Goal: Register for event/course

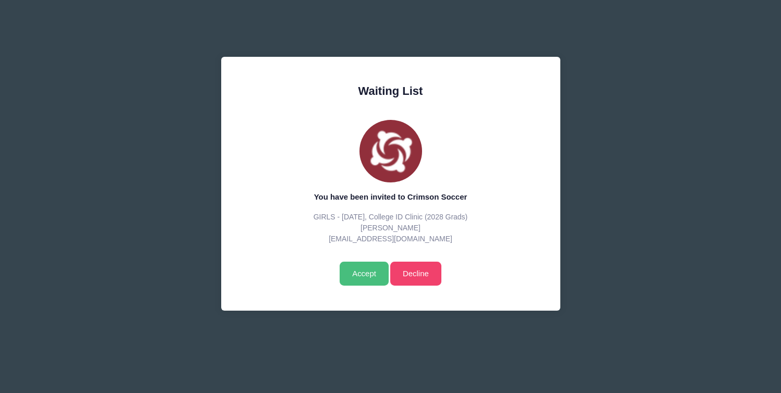
click at [362, 276] on input "Accept" at bounding box center [364, 274] width 49 height 24
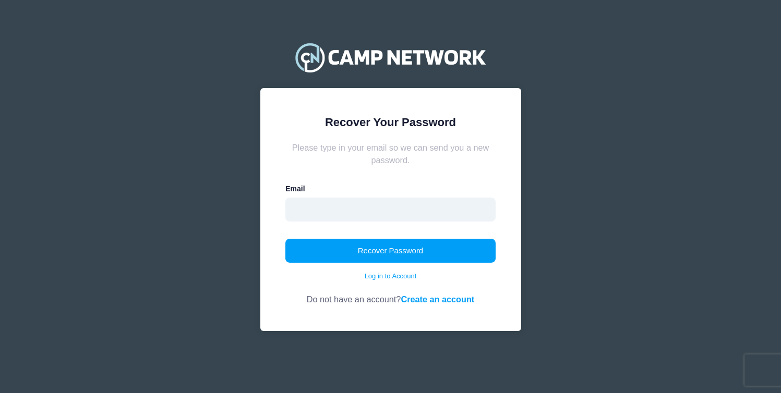
click at [336, 207] on input "email" at bounding box center [390, 210] width 210 height 24
type input "[EMAIL_ADDRESS][DOMAIN_NAME]"
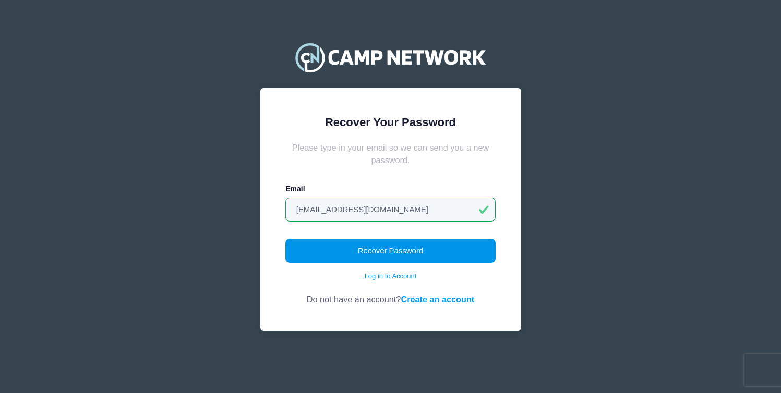
click at [387, 255] on button "Recover Password" at bounding box center [390, 251] width 210 height 24
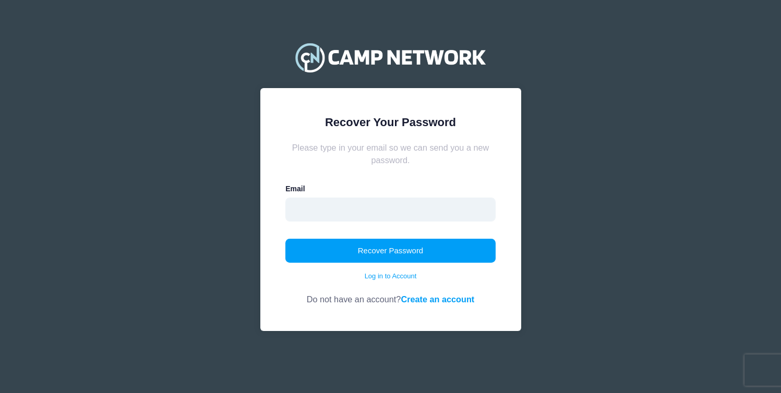
click at [349, 210] on input "email" at bounding box center [390, 210] width 210 height 24
type input "catporten@gmail.com"
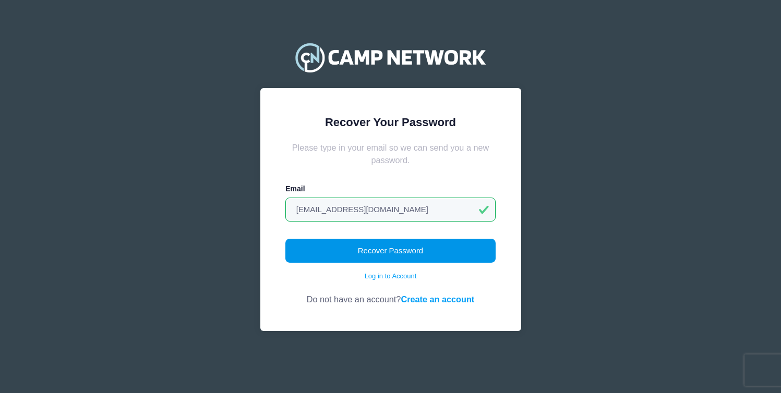
click at [353, 254] on button "Recover Password" at bounding box center [390, 251] width 210 height 24
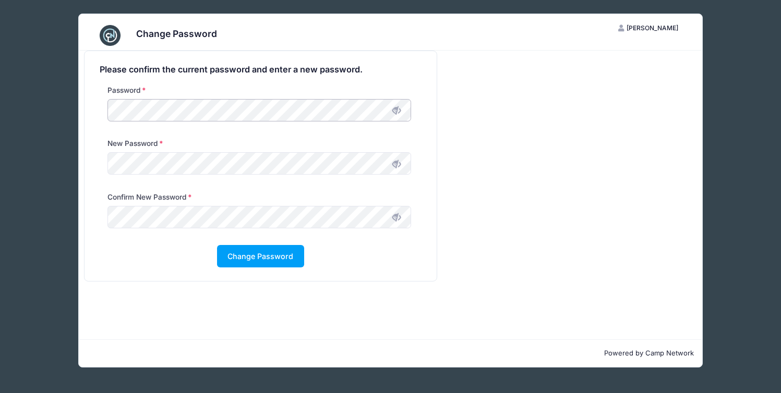
click at [96, 107] on div "Password" at bounding box center [260, 111] width 332 height 53
click at [279, 258] on button "Change Password" at bounding box center [260, 256] width 87 height 22
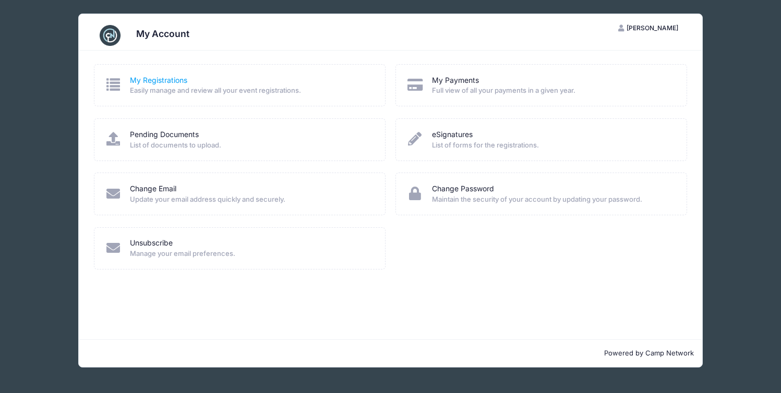
click at [149, 78] on link "My Registrations" at bounding box center [158, 80] width 57 height 11
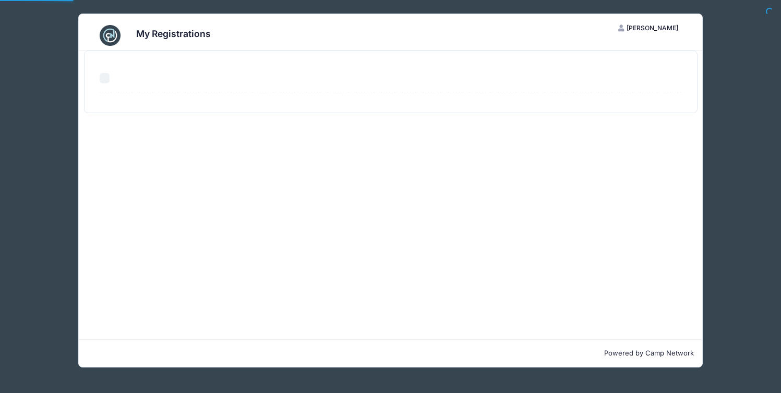
select select "50"
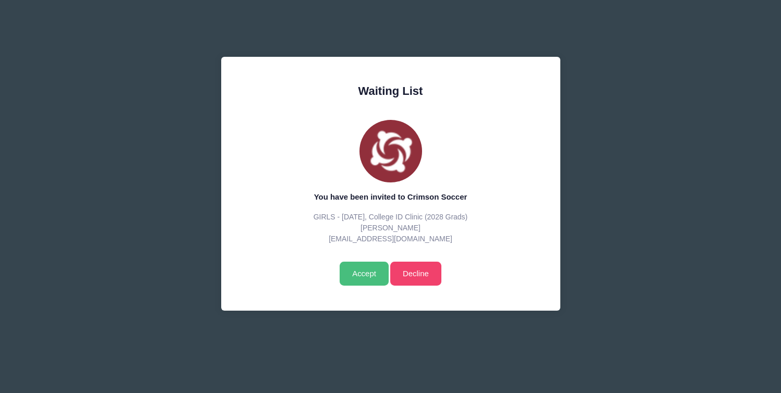
click at [357, 273] on input "Accept" at bounding box center [364, 274] width 49 height 24
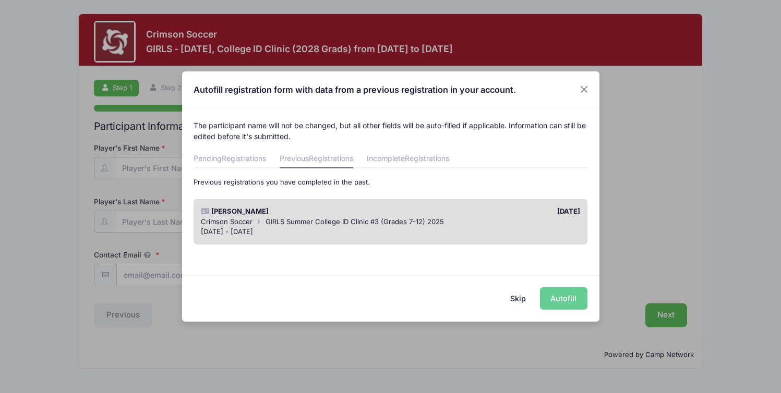
click at [350, 218] on span "GIRLS Summer College ID Clinic #3 (Grades 7-12) 2025" at bounding box center [355, 222] width 178 height 8
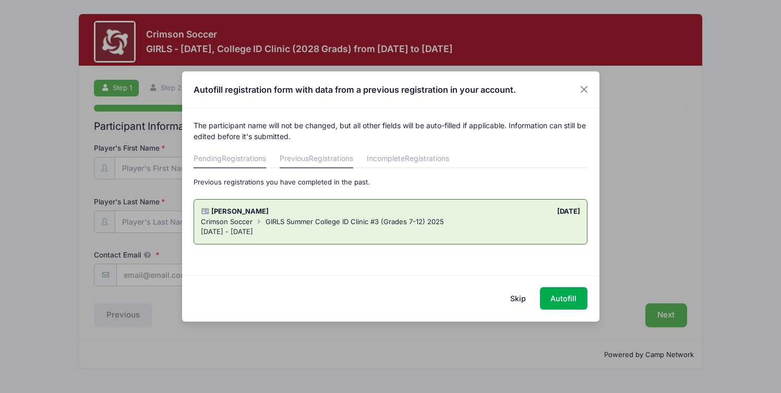
click at [242, 162] on span "Registrations" at bounding box center [244, 158] width 44 height 9
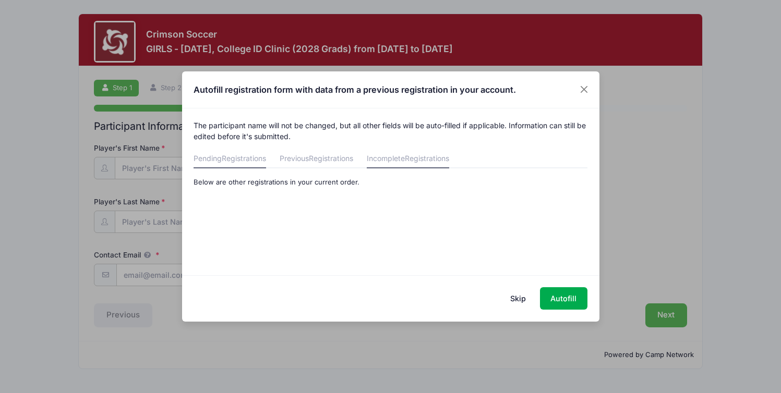
click at [447, 164] on link "Incomplete Registrations" at bounding box center [408, 159] width 82 height 19
click at [577, 88] on button "Close" at bounding box center [584, 89] width 19 height 19
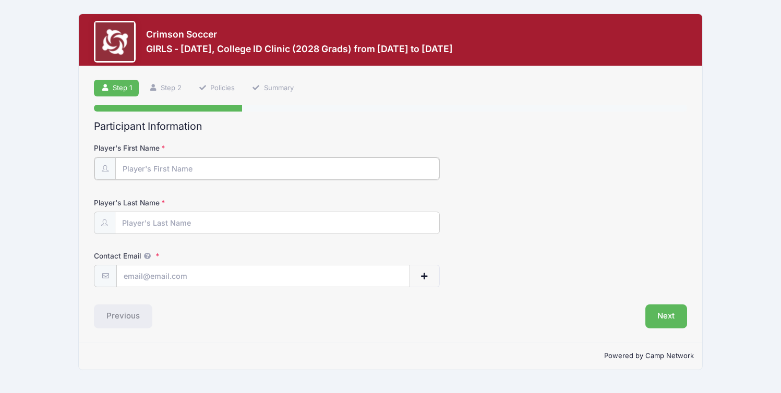
click at [430, 173] on input "Player's First Name" at bounding box center [277, 169] width 324 height 22
type input "[PERSON_NAME]"
type input "[EMAIL_ADDRESS][DOMAIN_NAME]"
click at [662, 313] on button "Next" at bounding box center [666, 316] width 42 height 24
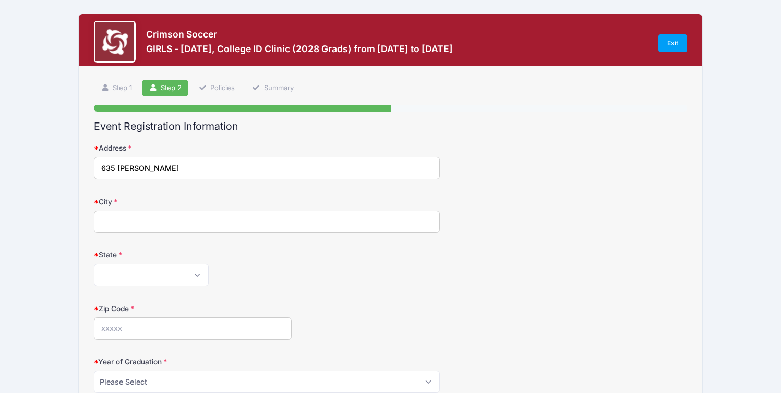
type input "635 Patrol"
type input "Woodside"
select select "CA"
type input "94062"
type input "[PERSON_NAME]"
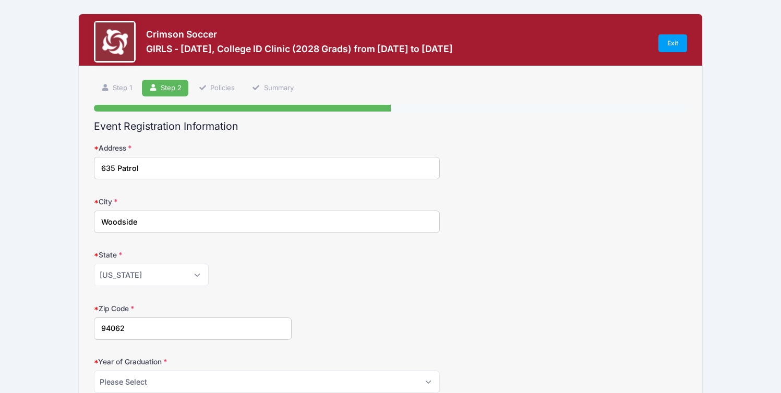
type input "[PERSON_NAME]"
click at [244, 169] on input "635 Patrol" at bounding box center [267, 168] width 346 height 22
type input "[STREET_ADDRESS]"
click at [455, 304] on div "Zip Code 94062" at bounding box center [390, 322] width 593 height 37
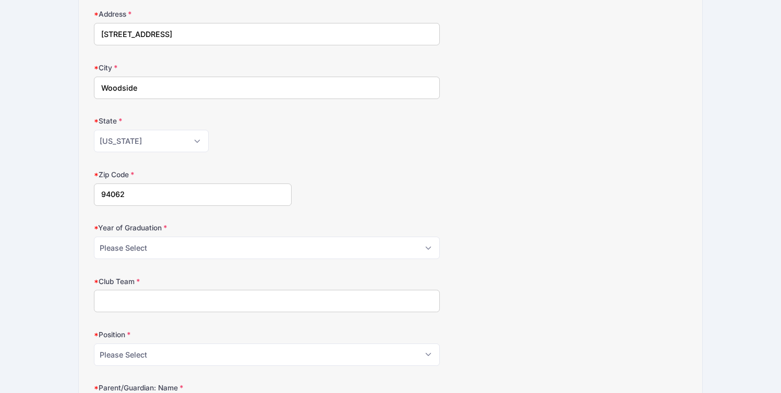
scroll to position [133, 0]
select select "2028"
click at [153, 296] on input "Club Team" at bounding box center [267, 302] width 346 height 22
type input "Stanford Strikers 10G ECNL-RL"
select select "Def"
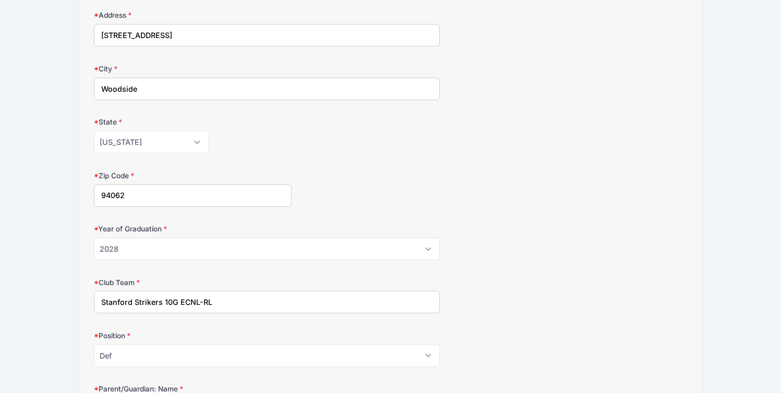
click at [571, 309] on div "Club Team Stanford Strikers 10G ECNL-RL" at bounding box center [390, 296] width 593 height 37
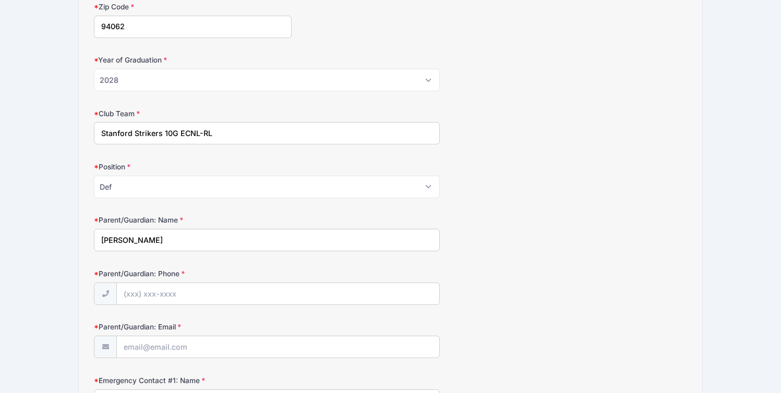
scroll to position [302, 0]
type input "[PHONE_NUMBER]"
type input "[EMAIL_ADDRESS][DOMAIN_NAME]"
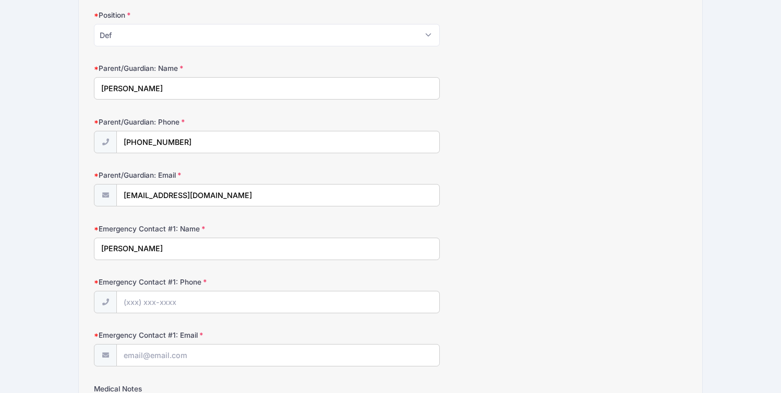
scroll to position [547, 0]
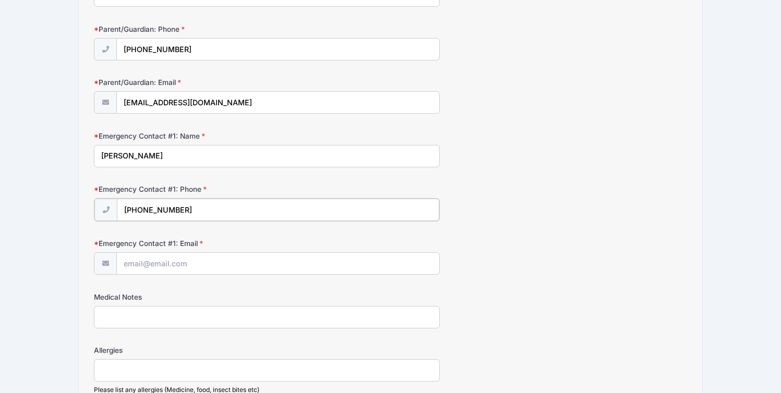
type input "[PHONE_NUMBER]"
type input "[EMAIL_ADDRESS][DOMAIN_NAME]"
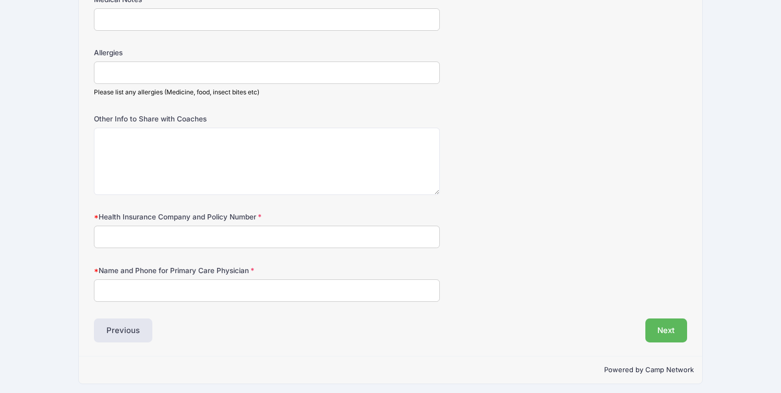
scroll to position [843, 0]
type input "Cigna 106677415"
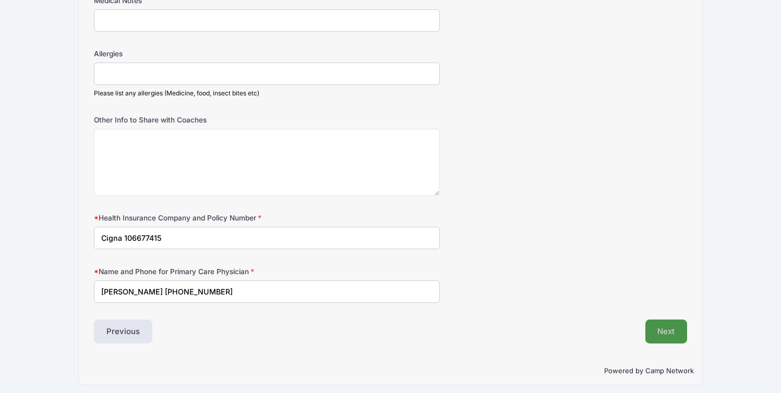
type input "[PERSON_NAME] [PHONE_NUMBER]"
click at [657, 328] on button "Next" at bounding box center [666, 332] width 42 height 24
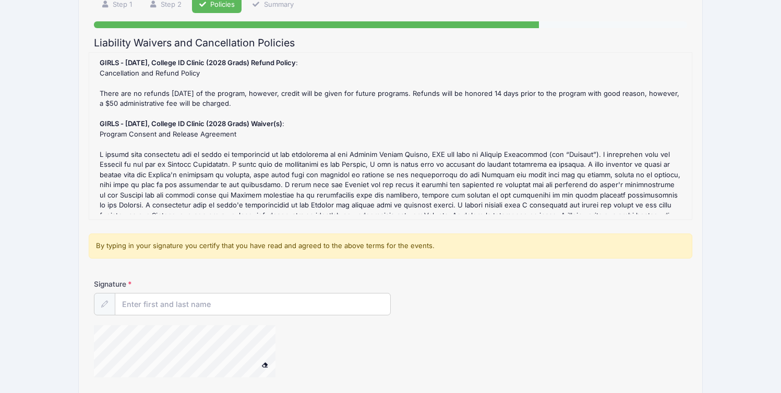
scroll to position [84, 0]
click at [245, 304] on input "Signature" at bounding box center [252, 304] width 275 height 22
type input "[PERSON_NAME]"
click at [584, 327] on div at bounding box center [390, 352] width 593 height 55
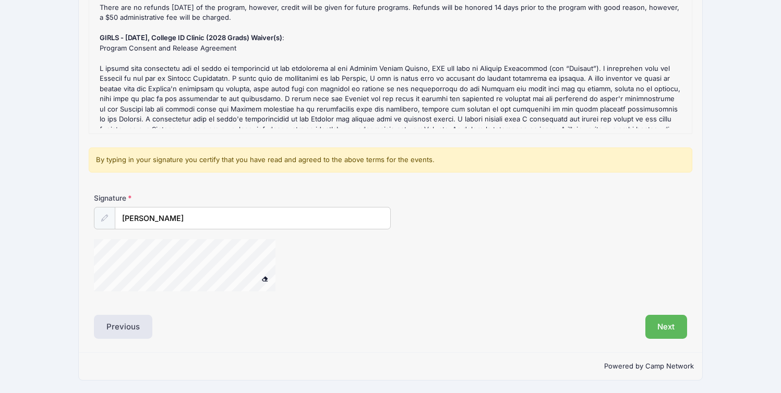
scroll to position [169, 0]
click at [659, 331] on button "Next" at bounding box center [666, 328] width 42 height 24
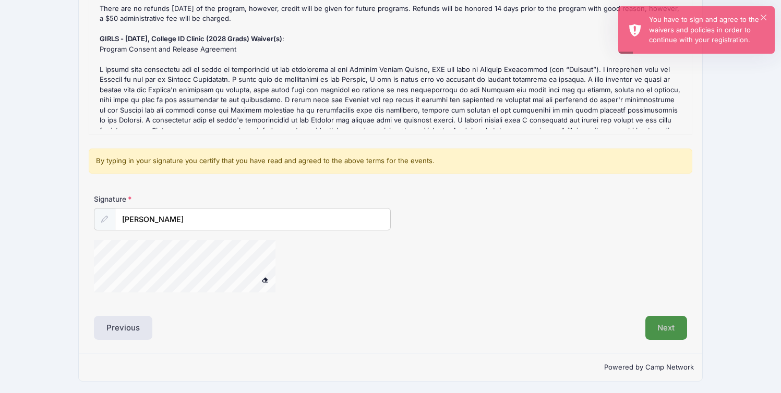
click at [679, 327] on button "Next" at bounding box center [666, 328] width 42 height 24
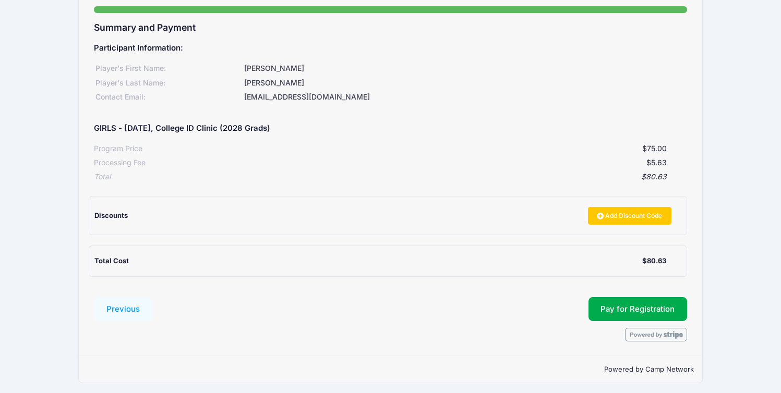
scroll to position [97, 0]
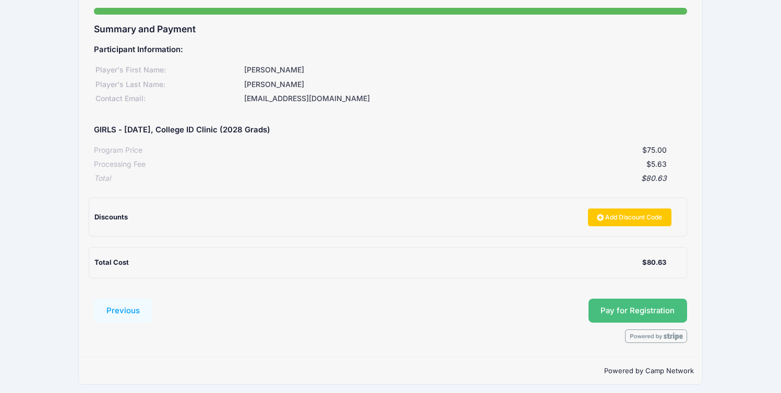
click at [607, 308] on button "Pay for Registration" at bounding box center [638, 311] width 99 height 24
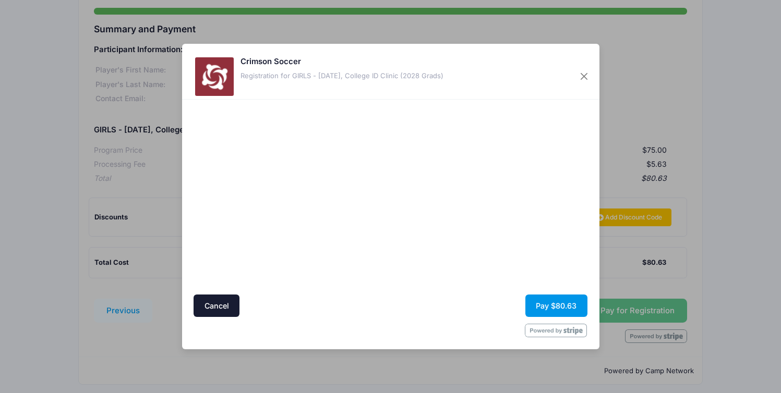
click at [549, 307] on button "Pay $80.63" at bounding box center [556, 306] width 62 height 22
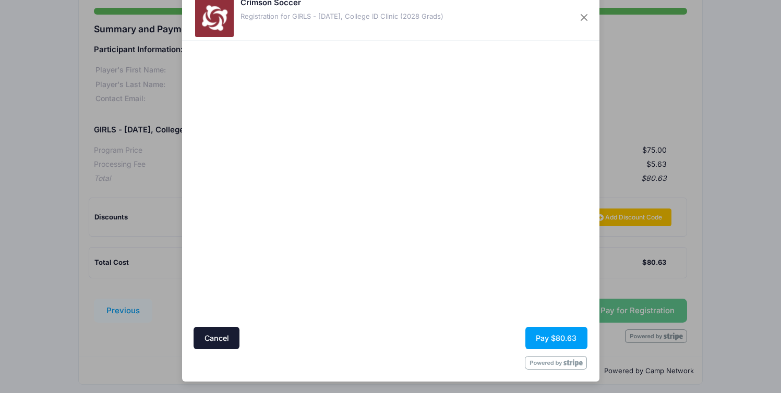
scroll to position [27, 0]
click at [559, 336] on button "Pay $80.63" at bounding box center [556, 338] width 62 height 22
